Goal: Task Accomplishment & Management: Use online tool/utility

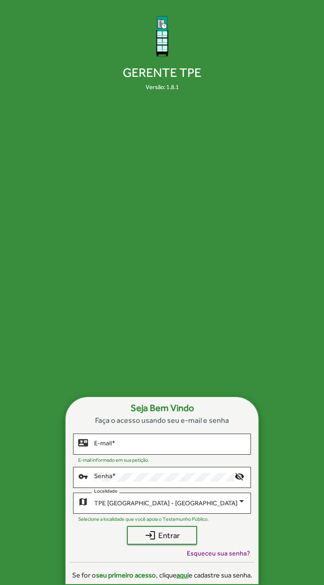
click at [100, 448] on input "E-mail *" at bounding box center [170, 444] width 152 height 7
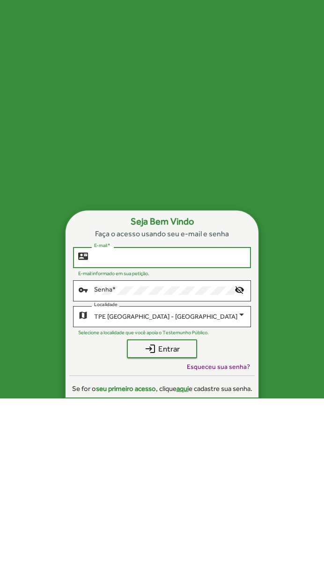
scroll to position [33, 0]
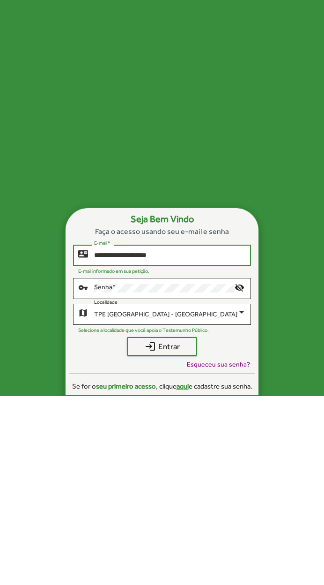
type input "**********"
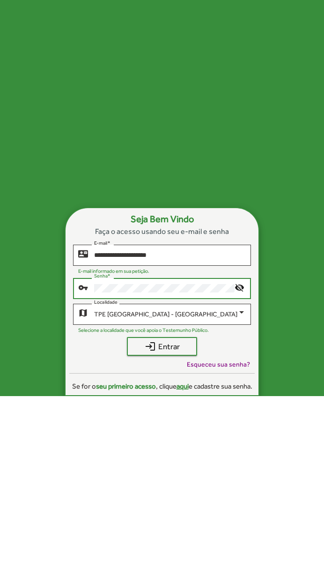
click at [140, 527] on span "login Entrar" at bounding box center [161, 535] width 53 height 17
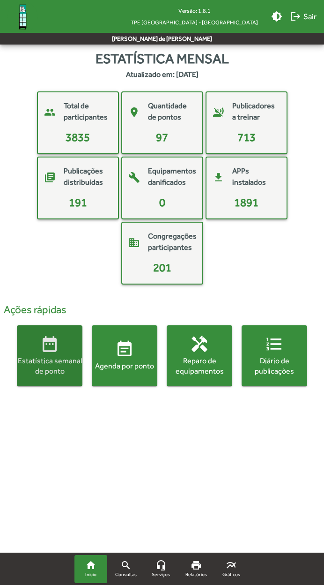
click at [46, 357] on div "Estatística semanal de ponto" at bounding box center [50, 366] width 66 height 21
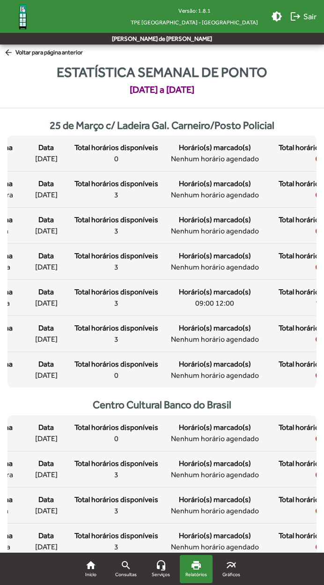
scroll to position [1, 0]
click at [93, 189] on span "Total horários disponíveis" at bounding box center [117, 183] width 84 height 11
click at [100, 297] on span "Total horários disponíveis" at bounding box center [117, 291] width 84 height 11
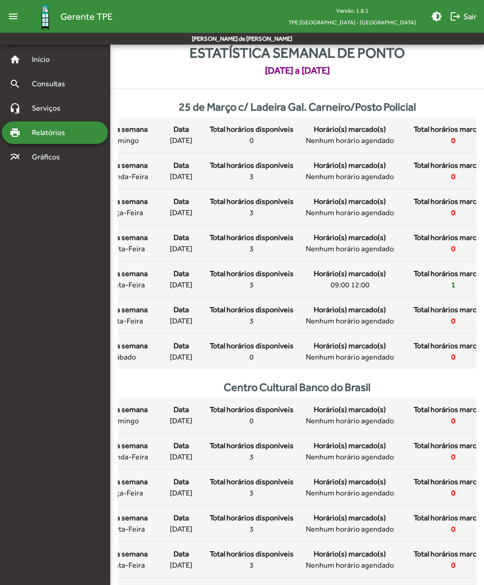
scroll to position [0, 0]
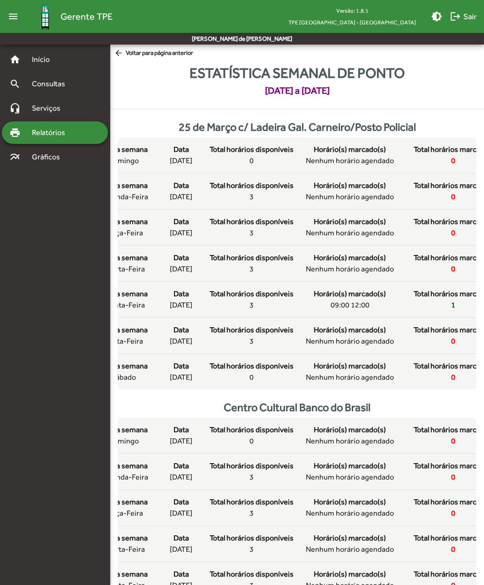
click at [223, 263] on span "Total horários disponíveis" at bounding box center [252, 257] width 84 height 11
click at [233, 300] on span "Total horários disponíveis" at bounding box center [252, 293] width 84 height 11
click at [204, 347] on div "Dia da semana sexta-feira Data [DATE] Total horários disponíveis 3 Horário(s) m…" at bounding box center [296, 335] width 405 height 22
click at [194, 383] on div "Data [DATE]" at bounding box center [180, 371] width 37 height 22
click at [134, 57] on span "arrow_back Voltar para página anterior" at bounding box center [153, 53] width 79 height 10
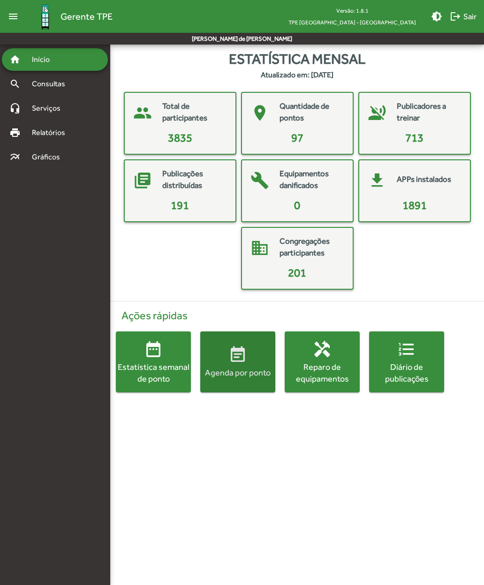
click at [225, 368] on div "Agenda por ponto" at bounding box center [237, 373] width 75 height 12
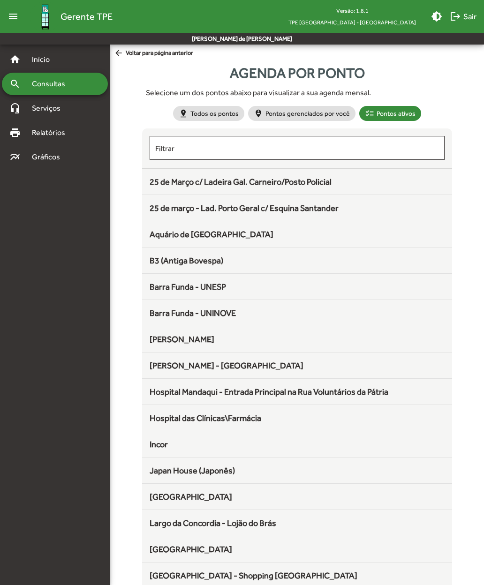
click at [161, 187] on span "25 de Março c/ Ladeira Gal. Carneiro/Posto Policial" at bounding box center [241, 182] width 182 height 10
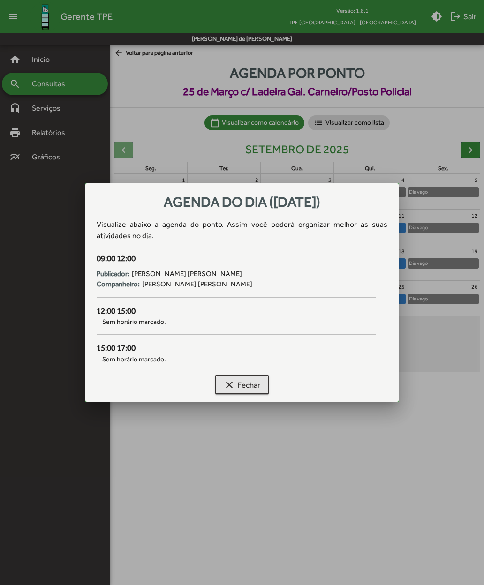
click at [233, 382] on mat-icon "clear" at bounding box center [229, 384] width 11 height 11
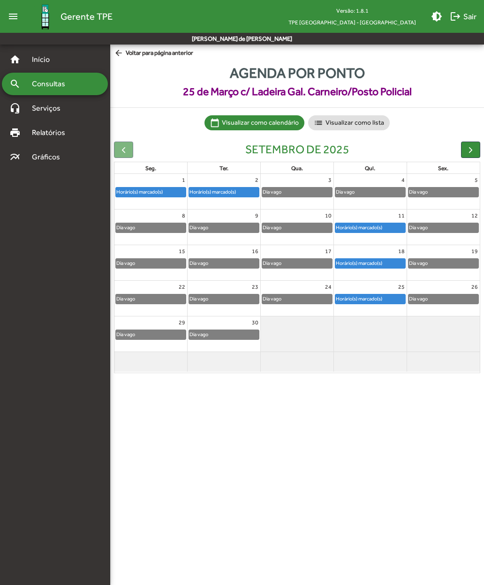
click at [324, 148] on span "button" at bounding box center [470, 150] width 10 height 10
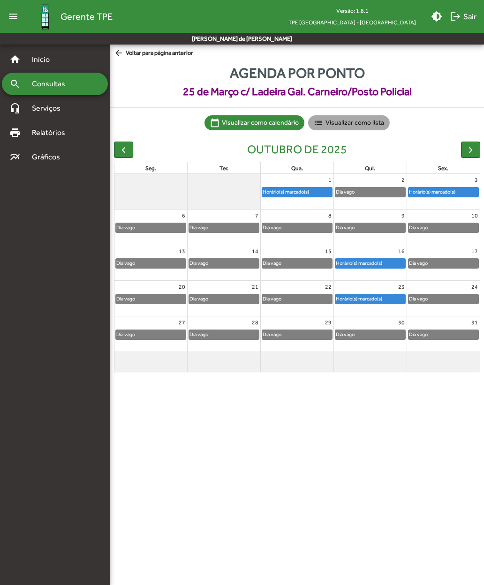
click at [324, 124] on mat-chip "list Visualizar como lista" at bounding box center [349, 122] width 82 height 15
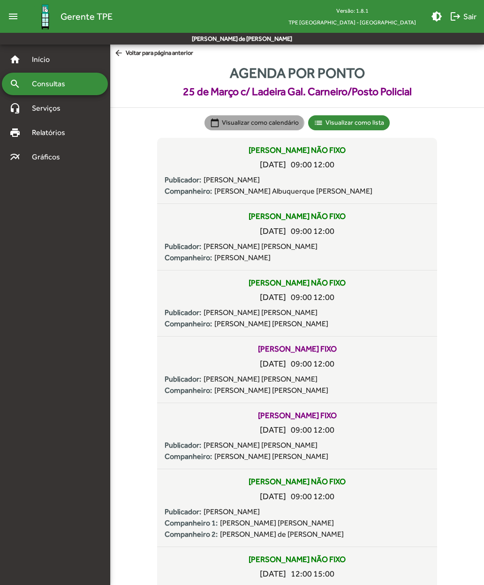
click at [230, 121] on mat-chip "calendar_today Visualizar como calendário" at bounding box center [254, 122] width 100 height 15
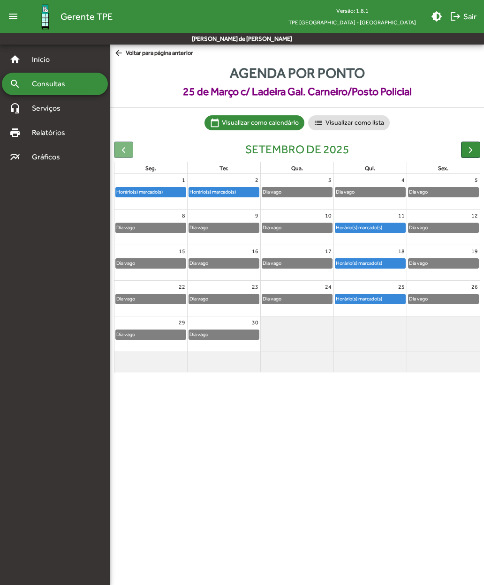
click at [135, 56] on span "arrow_back Voltar para página anterior" at bounding box center [153, 53] width 79 height 10
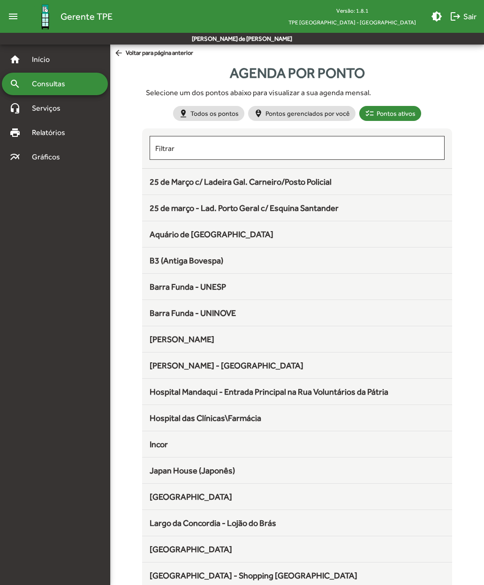
click at [161, 267] on div "B3 (Antiga Bovespa)" at bounding box center [297, 260] width 294 height 13
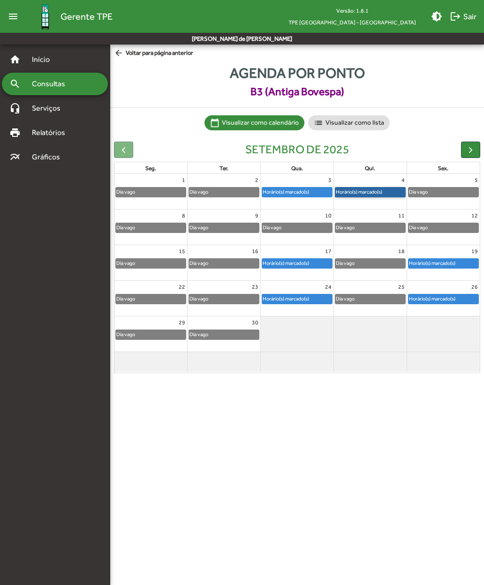
click at [324, 189] on link "Horário(s) marcado(s)" at bounding box center [370, 192] width 71 height 10
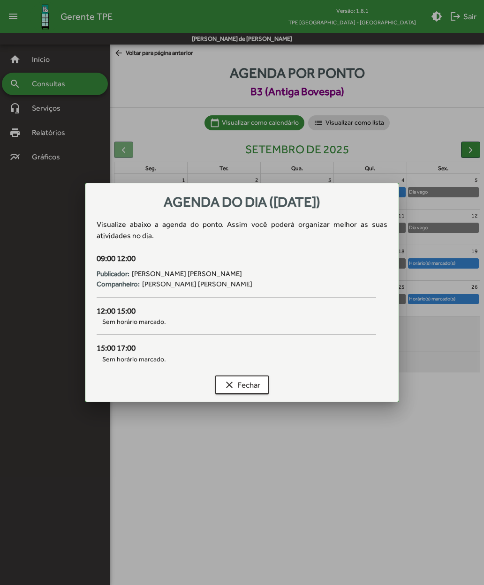
click at [226, 391] on span "clear Fechar" at bounding box center [242, 384] width 37 height 17
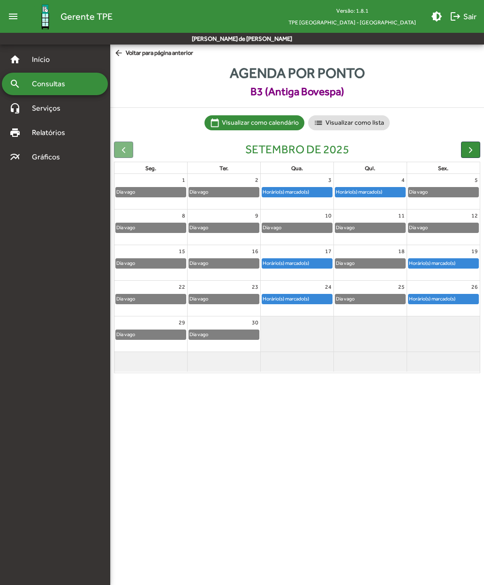
click at [324, 149] on button "button" at bounding box center [470, 150] width 19 height 16
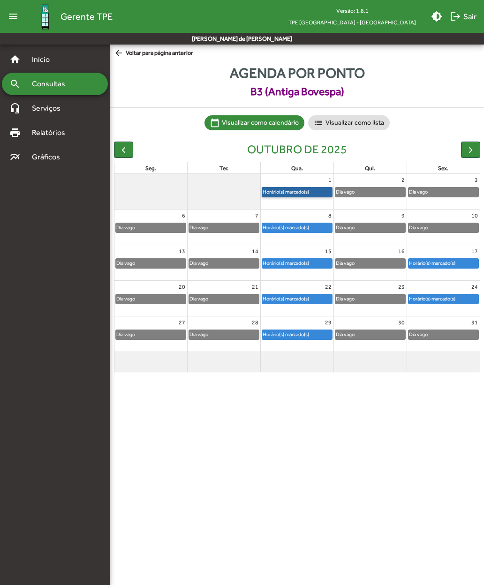
click at [279, 191] on link "Horário(s) marcado(s)" at bounding box center [297, 192] width 71 height 10
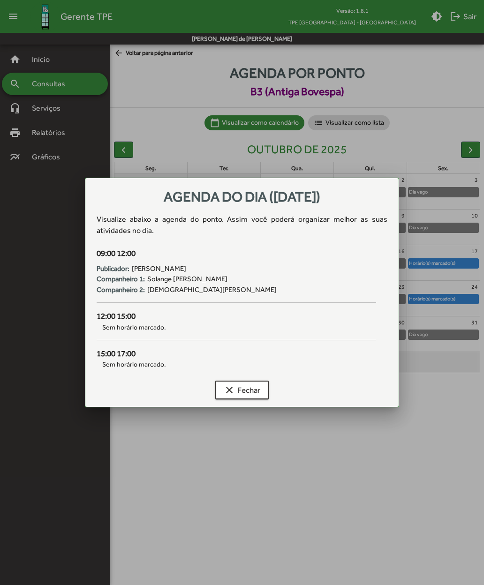
click at [226, 394] on mat-icon "clear" at bounding box center [229, 389] width 11 height 11
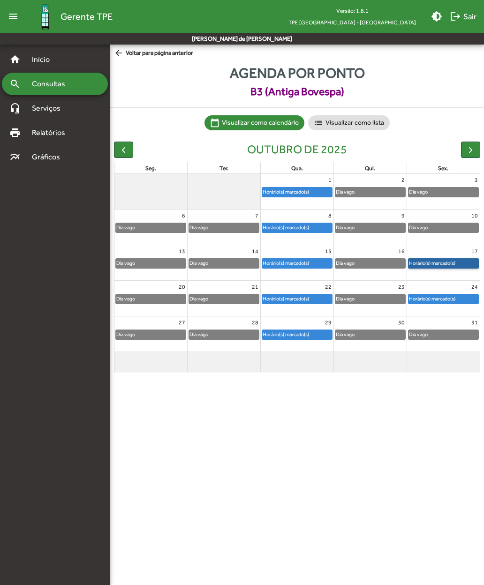
click at [324, 261] on link "Horário(s) marcado(s)" at bounding box center [443, 263] width 71 height 10
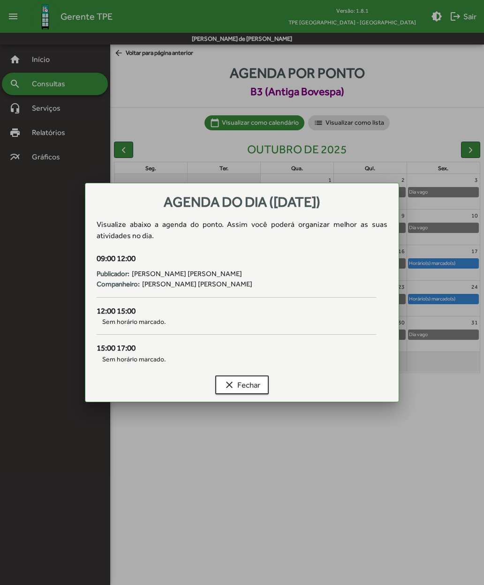
click at [232, 378] on span "clear Fechar" at bounding box center [242, 384] width 37 height 17
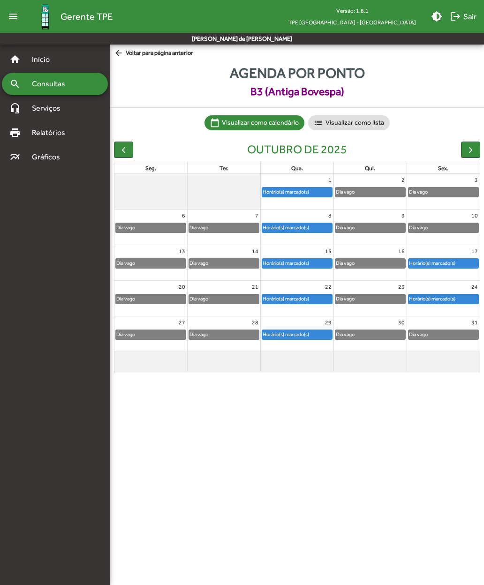
click at [324, 151] on span "button" at bounding box center [470, 150] width 10 height 10
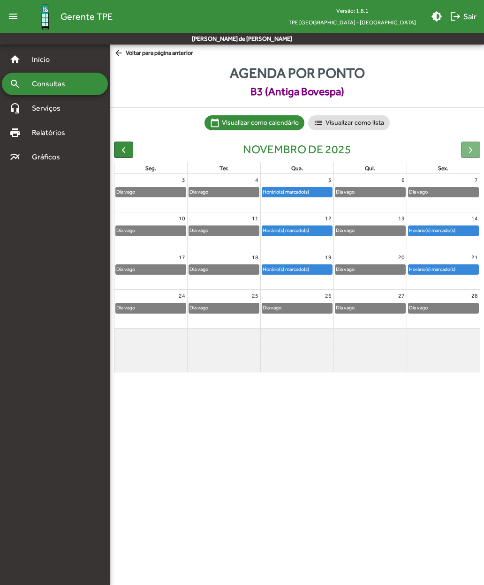
click at [120, 150] on span "button" at bounding box center [124, 150] width 10 height 10
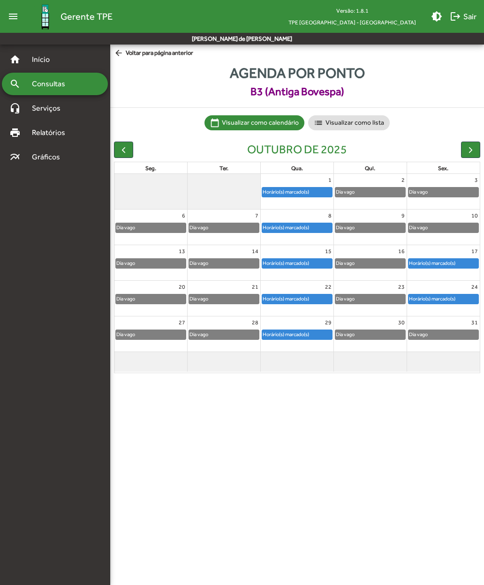
click at [139, 58] on span "arrow_back Voltar para página anterior" at bounding box center [153, 53] width 79 height 10
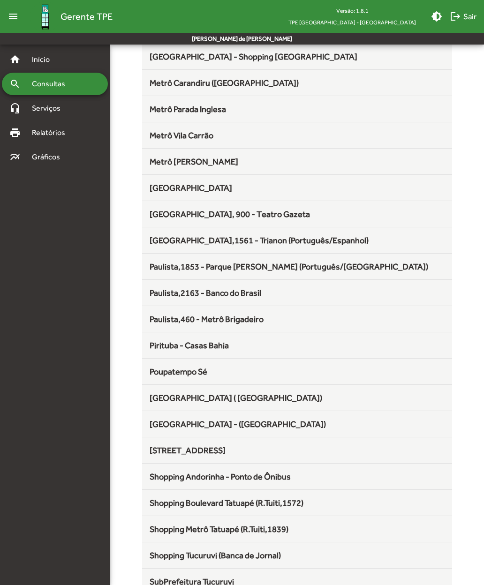
scroll to position [526, 0]
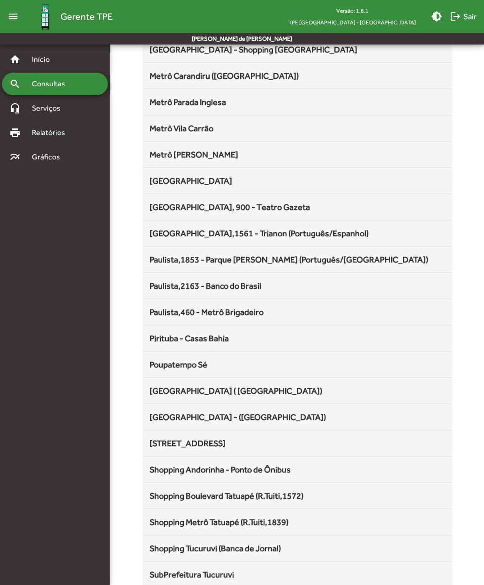
click at [161, 418] on span "[GEOGRAPHIC_DATA] - ([GEOGRAPHIC_DATA])" at bounding box center [238, 417] width 176 height 10
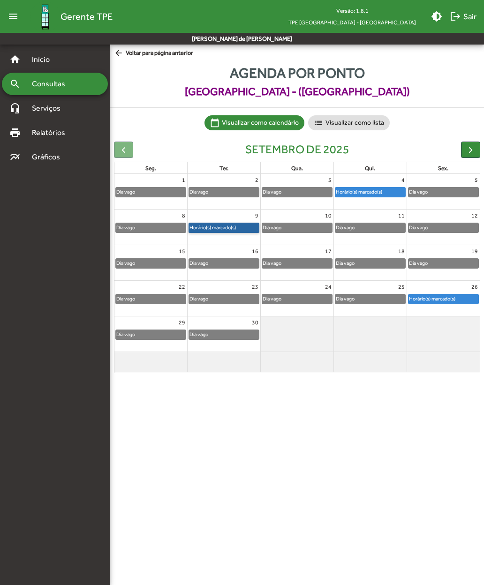
click at [208, 227] on link "Horário(s) marcado(s)" at bounding box center [223, 228] width 71 height 10
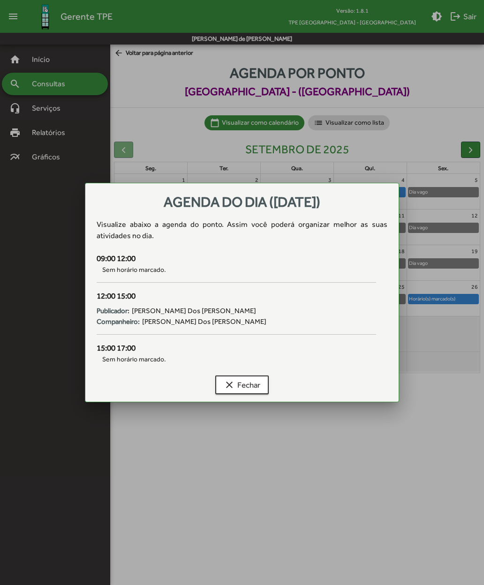
click at [230, 387] on mat-icon "clear" at bounding box center [229, 384] width 11 height 11
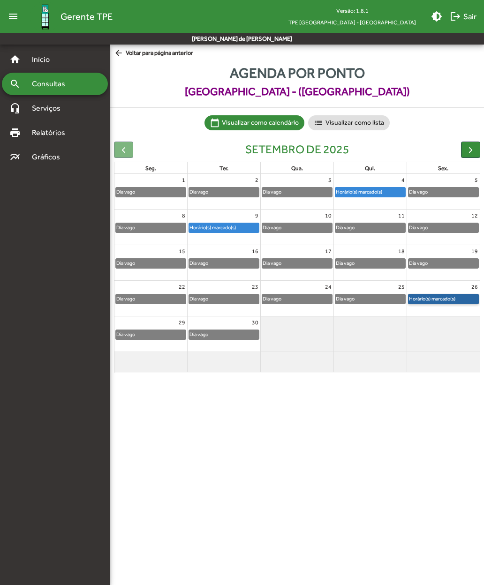
click at [324, 300] on link "Horário(s) marcado(s)" at bounding box center [443, 299] width 71 height 10
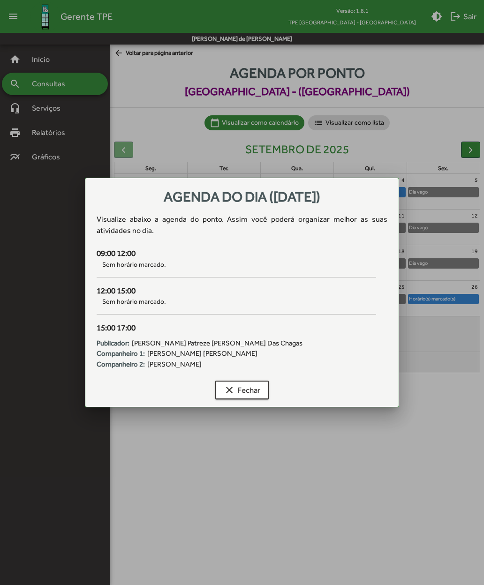
click at [221, 387] on button "clear Fechar" at bounding box center [241, 390] width 53 height 19
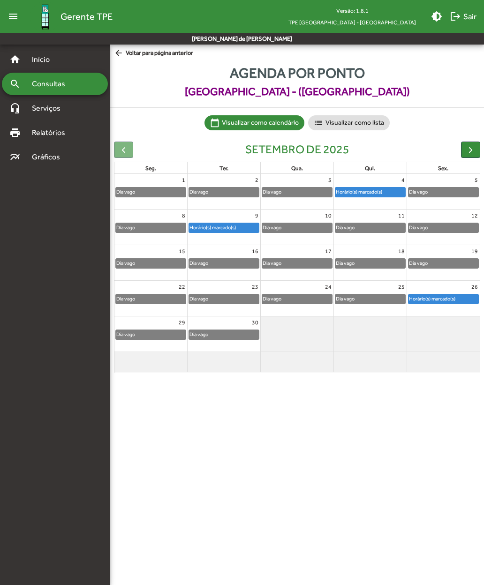
click at [147, 54] on span "arrow_back Voltar para página anterior" at bounding box center [153, 53] width 79 height 10
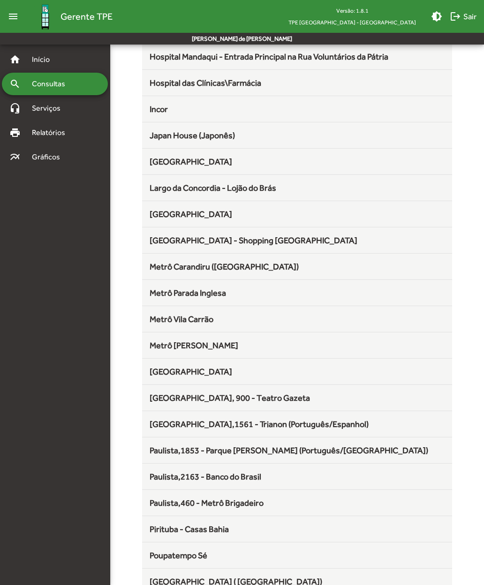
scroll to position [344, 0]
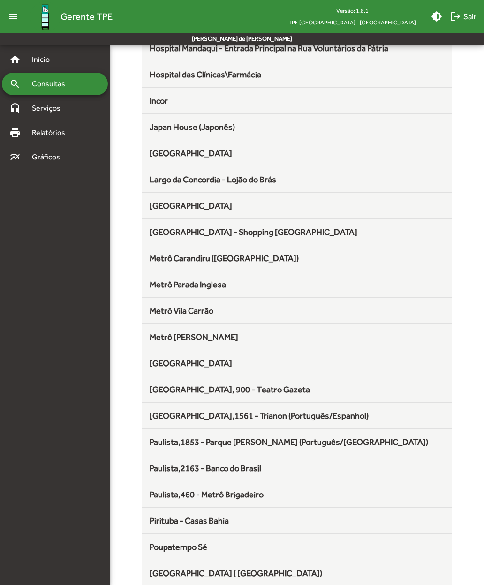
click at [164, 181] on span "Largo da Concordia - Lojão do Brás" at bounding box center [213, 179] width 127 height 10
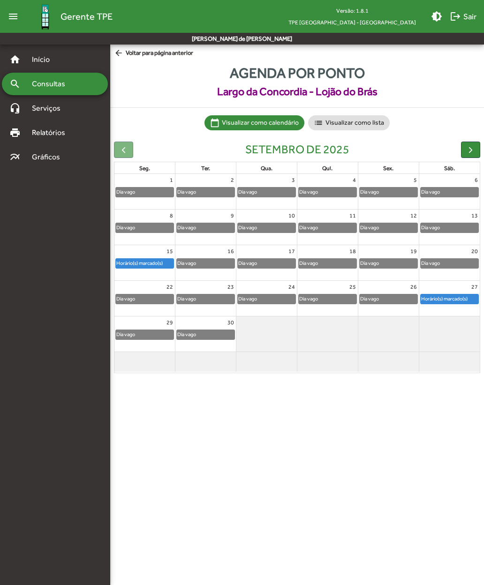
click at [324, 142] on button "button" at bounding box center [470, 150] width 19 height 16
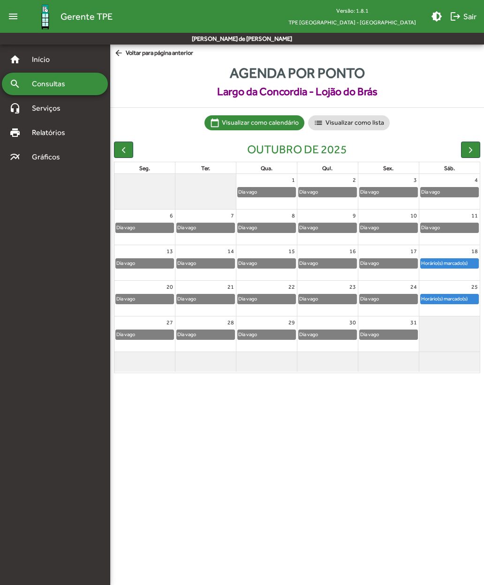
click at [324, 142] on button "button" at bounding box center [470, 150] width 19 height 16
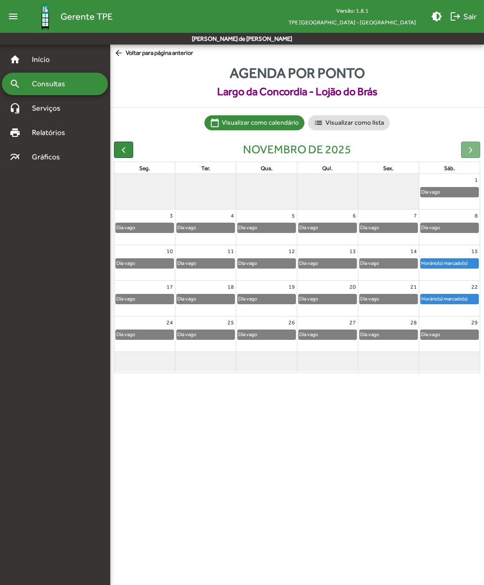
click at [134, 54] on span "arrow_back Voltar para página anterior" at bounding box center [153, 53] width 79 height 10
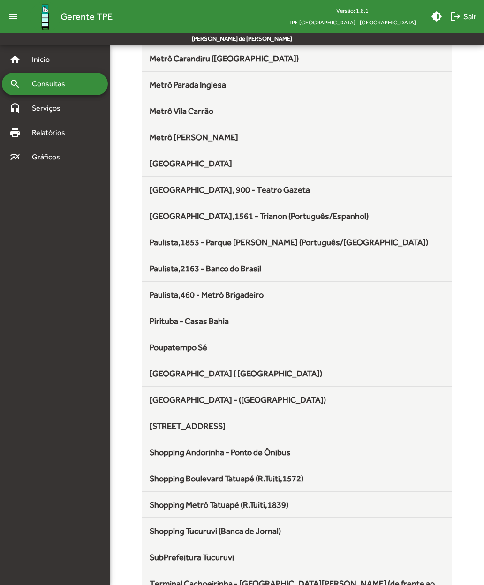
scroll to position [539, 0]
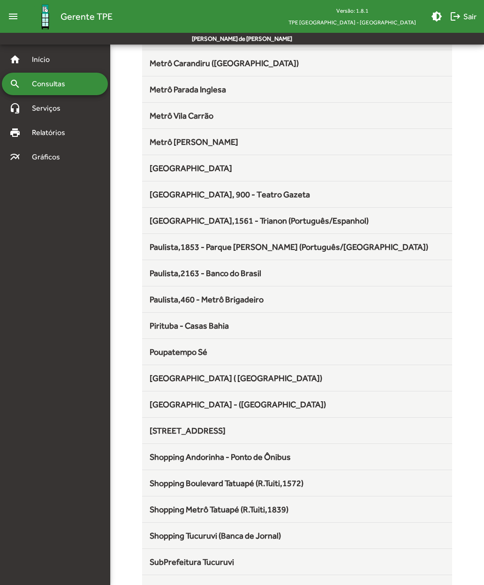
click at [174, 142] on span "Metrô [PERSON_NAME]" at bounding box center [194, 142] width 89 height 10
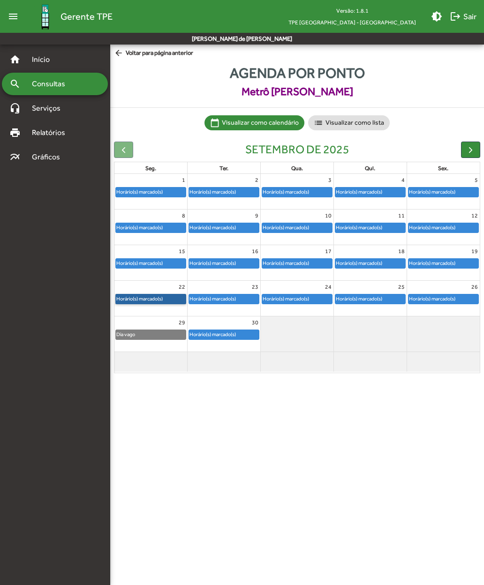
click at [136, 296] on link "Horário(s) marcado(s)" at bounding box center [150, 299] width 71 height 10
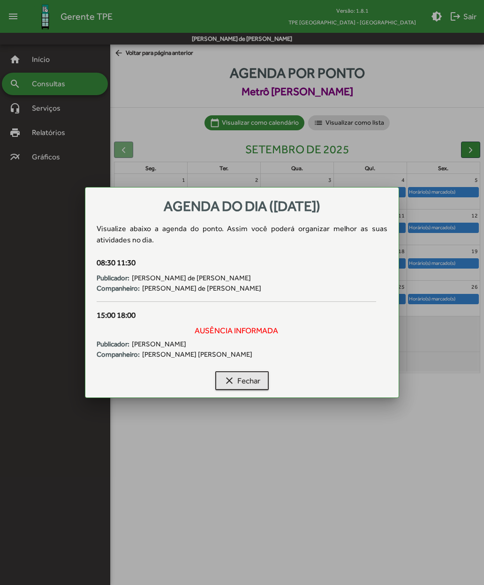
click at [230, 381] on mat-icon "clear" at bounding box center [229, 380] width 11 height 11
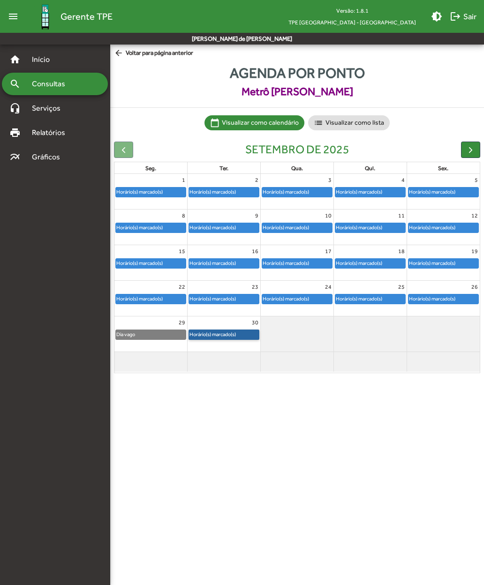
click at [215, 330] on link "Horário(s) marcado(s)" at bounding box center [223, 335] width 71 height 10
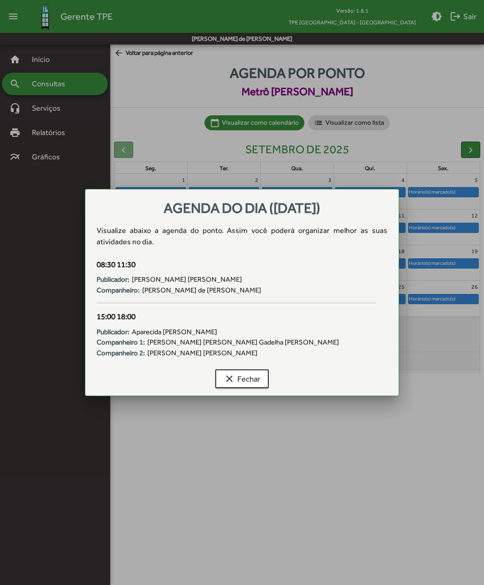
click at [224, 378] on mat-icon "clear" at bounding box center [229, 378] width 11 height 11
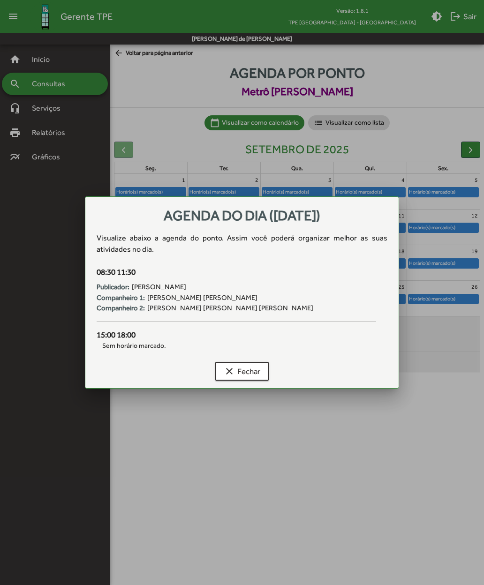
click at [232, 367] on mat-icon "clear" at bounding box center [229, 371] width 11 height 11
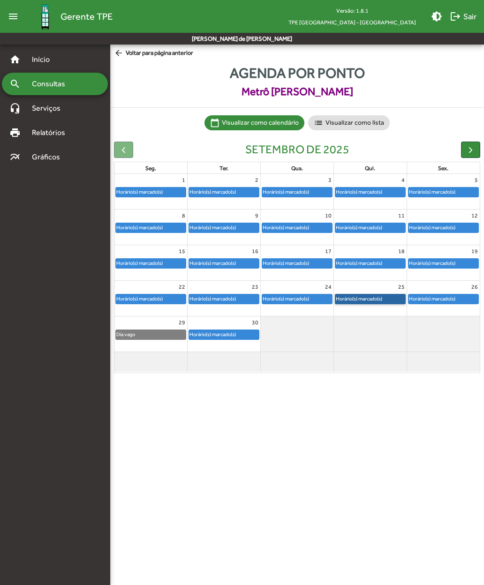
click at [324, 298] on link "Horário(s) marcado(s)" at bounding box center [370, 299] width 71 height 10
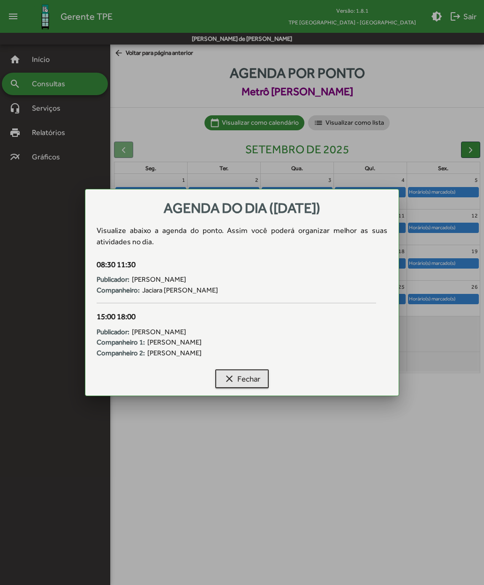
click at [231, 376] on mat-icon "clear" at bounding box center [229, 378] width 11 height 11
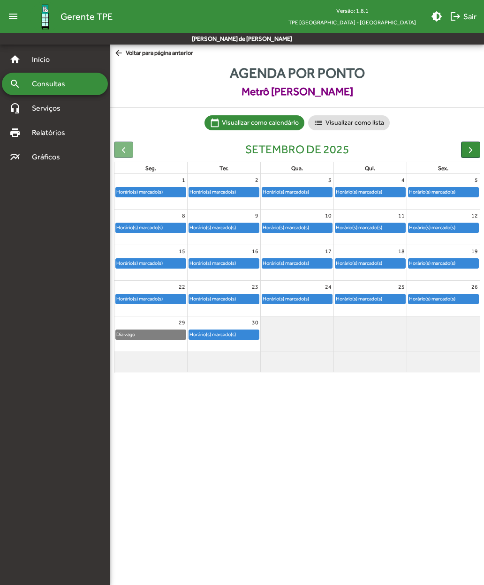
click at [324, 142] on button "button" at bounding box center [470, 150] width 19 height 16
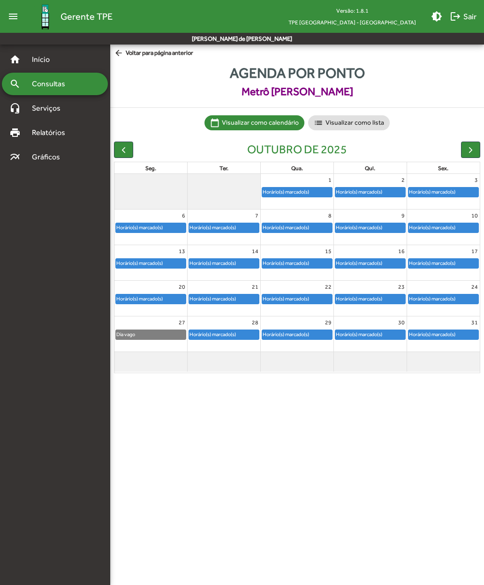
click at [324, 145] on span "button" at bounding box center [470, 150] width 10 height 10
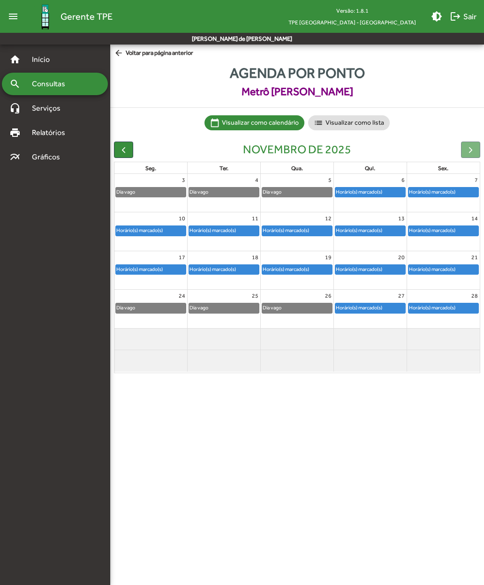
click at [324, 142] on div at bounding box center [470, 150] width 19 height 16
click at [138, 54] on span "arrow_back Voltar para página anterior" at bounding box center [153, 53] width 79 height 10
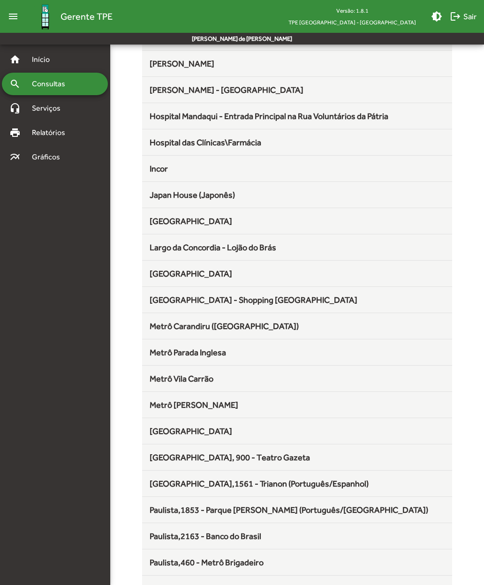
scroll to position [277, 0]
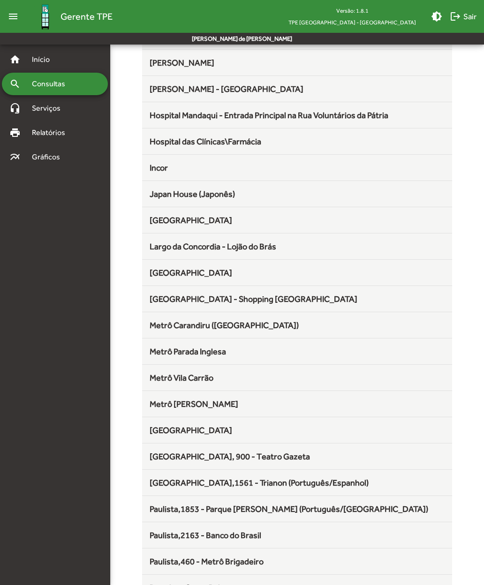
click at [163, 382] on span "Metrô Vila Carrão" at bounding box center [182, 378] width 64 height 10
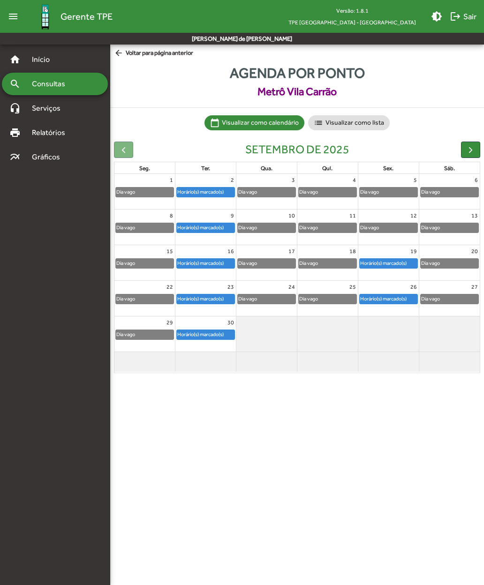
click at [324, 146] on span "button" at bounding box center [470, 150] width 10 height 10
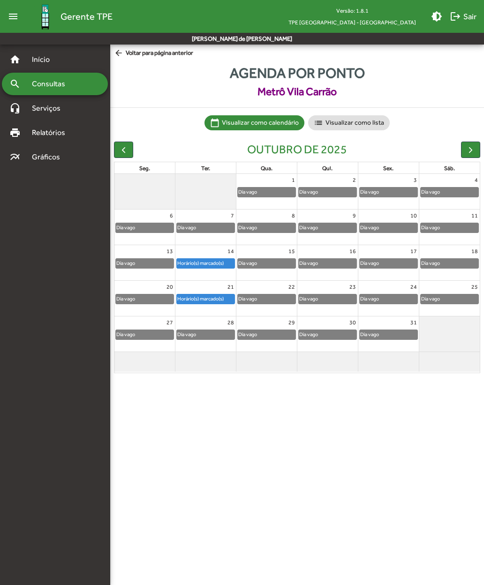
click at [324, 147] on span "button" at bounding box center [470, 150] width 10 height 10
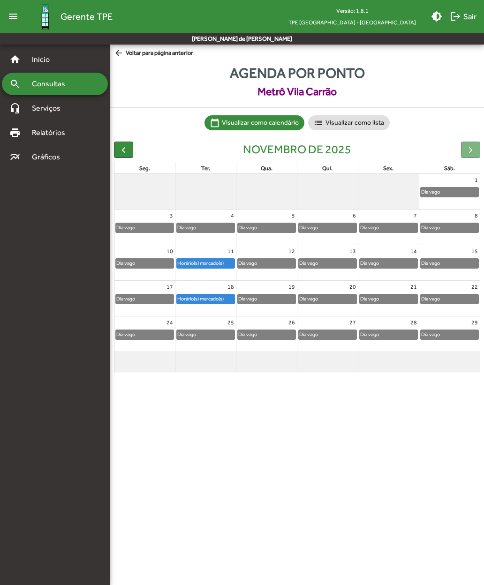
click at [129, 56] on span "arrow_back Voltar para página anterior" at bounding box center [153, 53] width 79 height 10
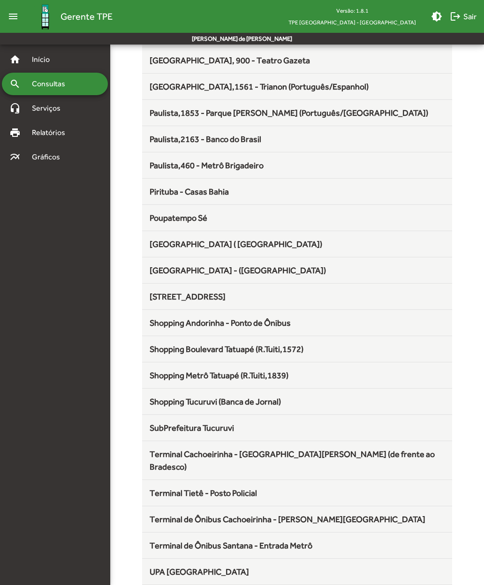
scroll to position [673, 0]
click at [171, 350] on span "Shopping Boulevard Tatuapé (R.Tuiti,1572)" at bounding box center [227, 349] width 154 height 10
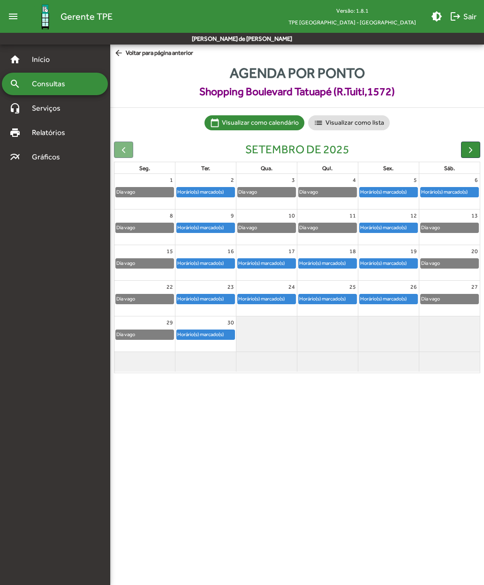
click at [324, 145] on span "button" at bounding box center [470, 150] width 10 height 10
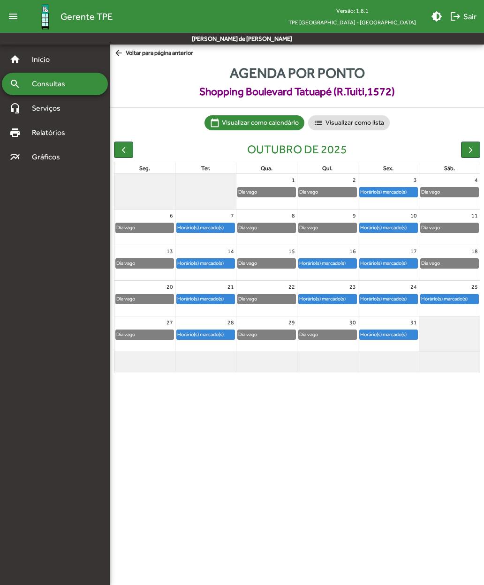
click at [324, 143] on button "button" at bounding box center [470, 150] width 19 height 16
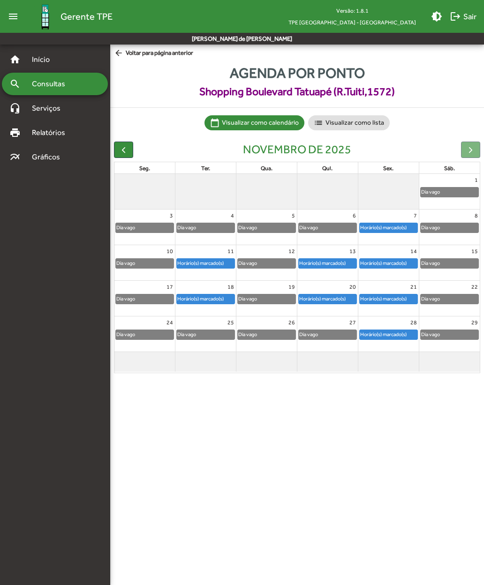
click at [136, 54] on span "arrow_back Voltar para página anterior" at bounding box center [153, 53] width 79 height 10
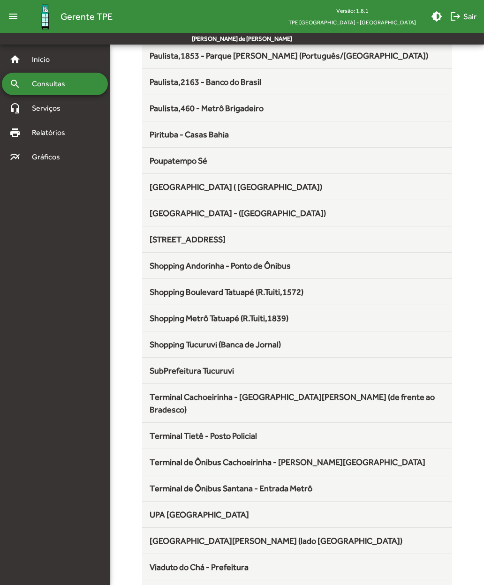
scroll to position [730, 0]
click at [165, 321] on span "Shopping Metrô Tatuapé (R.Tuiti,1839)" at bounding box center [219, 318] width 139 height 10
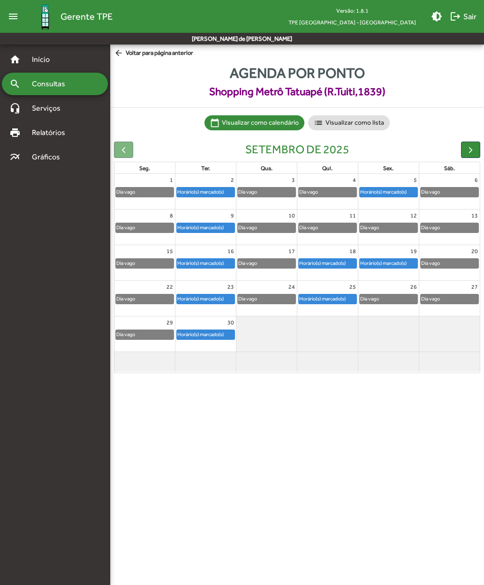
click at [141, 53] on span "arrow_back Voltar para página anterior" at bounding box center [153, 53] width 79 height 10
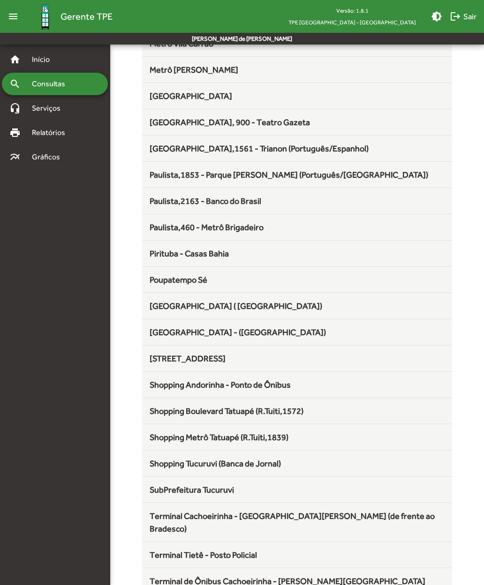
scroll to position [611, 0]
click at [165, 283] on span "Poupatempo Sé" at bounding box center [179, 279] width 58 height 10
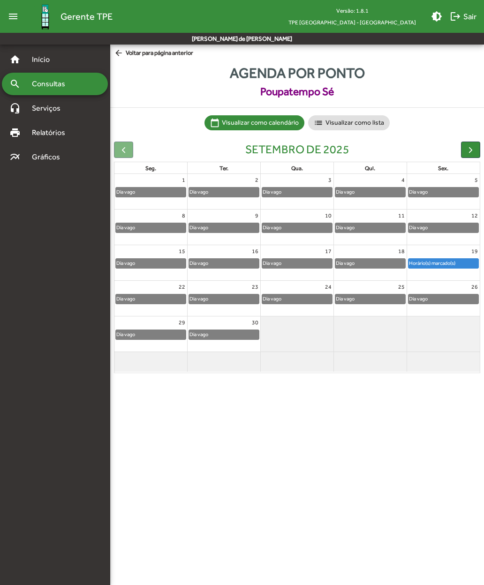
click at [324, 150] on span "button" at bounding box center [470, 150] width 10 height 10
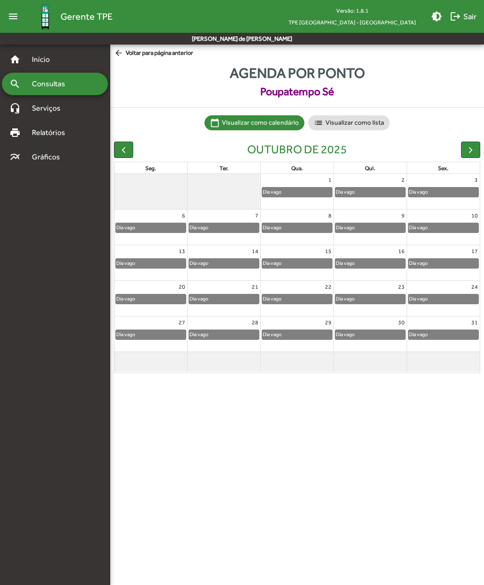
click at [324, 151] on span "button" at bounding box center [470, 150] width 10 height 10
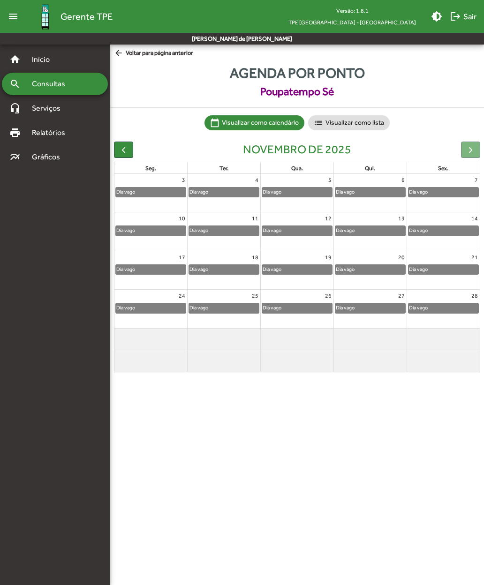
click at [136, 58] on span "arrow_back Voltar para página anterior" at bounding box center [153, 53] width 79 height 10
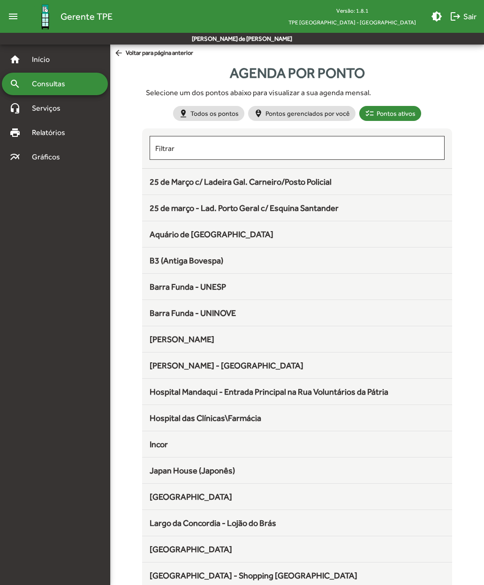
click at [38, 136] on span "Relatórios" at bounding box center [51, 132] width 51 height 11
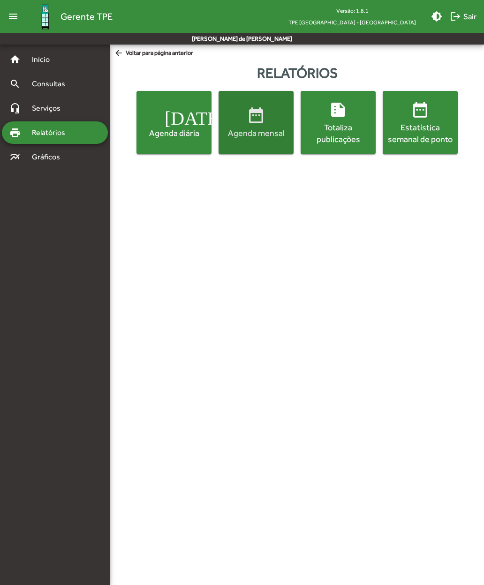
click at [250, 129] on div "Agenda mensal" at bounding box center [255, 133] width 71 height 12
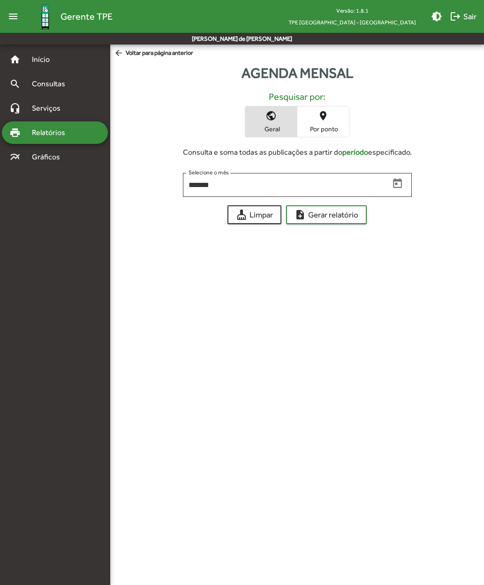
click at [319, 122] on span "place Por ponto" at bounding box center [323, 121] width 52 height 30
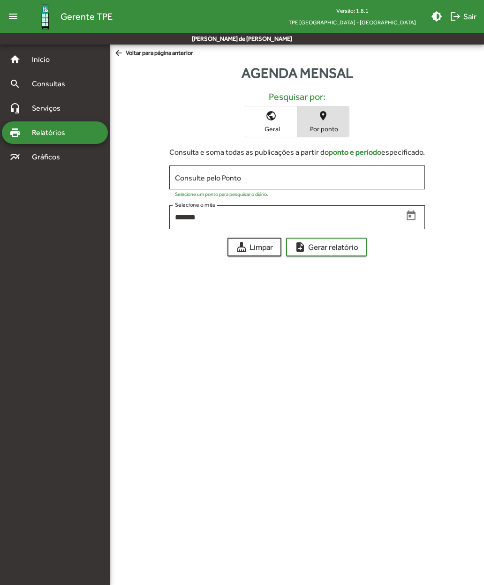
click at [184, 179] on input "Consulte pelo Ponto" at bounding box center [297, 177] width 244 height 8
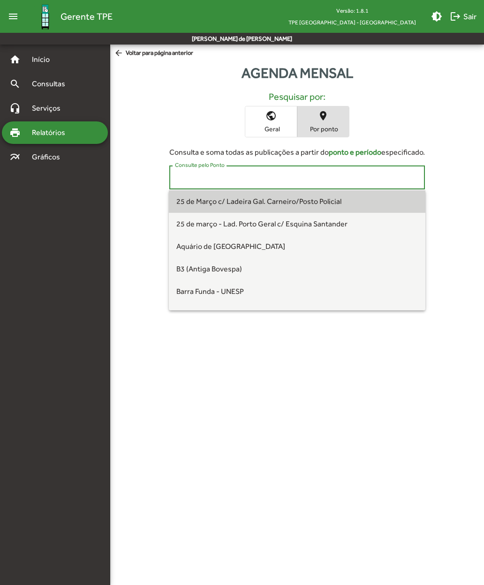
click at [186, 204] on span "25 de Março c/ Ladeira Gal. Carneiro/Posto Policial" at bounding box center [258, 201] width 165 height 9
type input "**********"
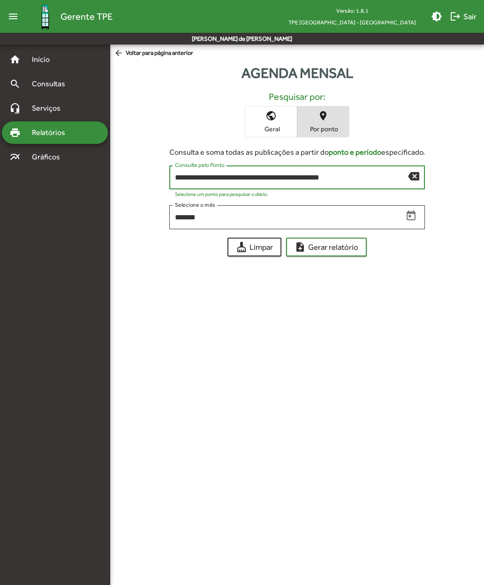
click at [315, 247] on span "note_add Gerar relatório" at bounding box center [326, 247] width 64 height 17
click at [324, 15] on mat-icon "logout" at bounding box center [454, 16] width 11 height 11
